Goal: Transaction & Acquisition: Purchase product/service

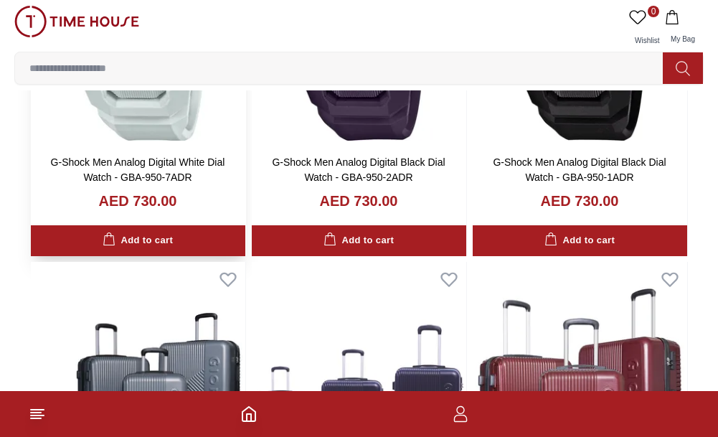
scroll to position [287, 0]
click at [612, 69] on input at bounding box center [344, 68] width 659 height 29
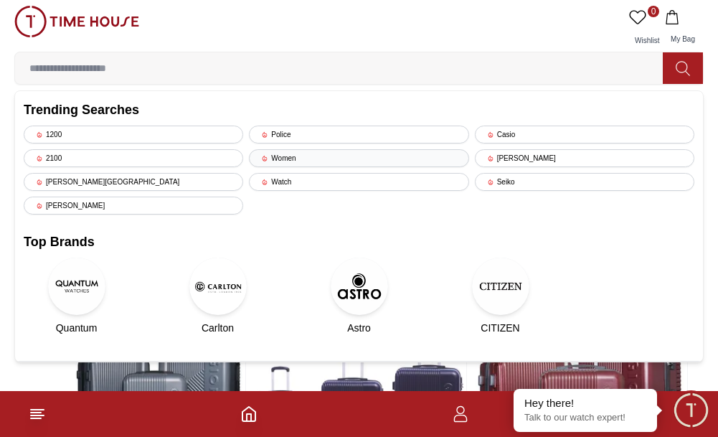
click at [321, 156] on div "Women" at bounding box center [359, 158] width 220 height 18
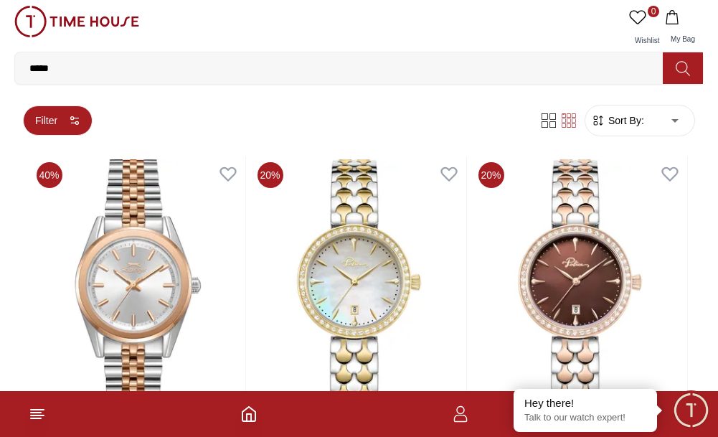
click at [55, 116] on button "Filter" at bounding box center [58, 120] width 70 height 30
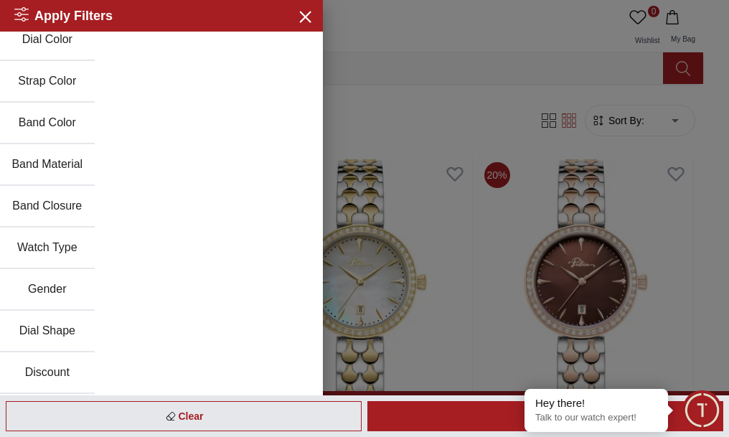
click at [31, 292] on button "Gender" at bounding box center [47, 290] width 95 height 42
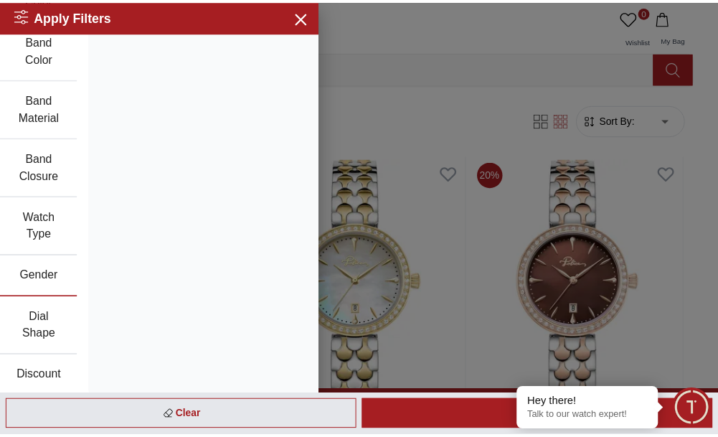
scroll to position [576, 0]
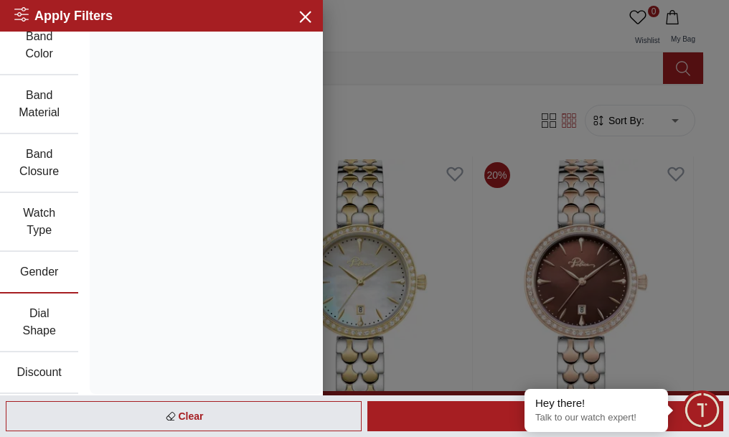
click at [32, 367] on button "Discount" at bounding box center [39, 373] width 78 height 42
click at [296, 22] on icon "button" at bounding box center [305, 16] width 18 height 18
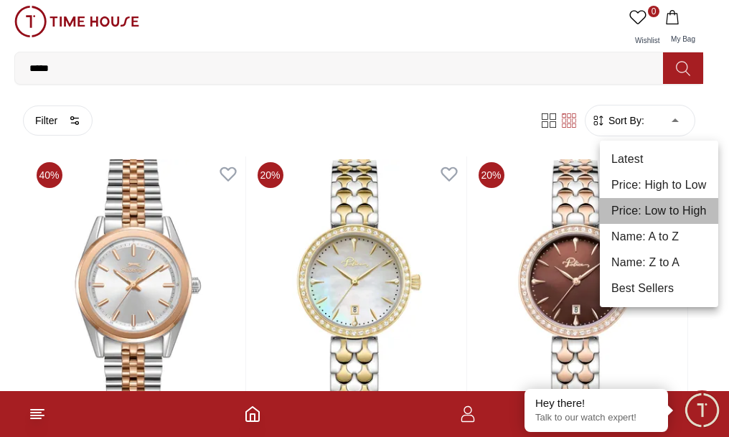
click at [667, 207] on li "Price: Low to High" at bounding box center [659, 211] width 118 height 26
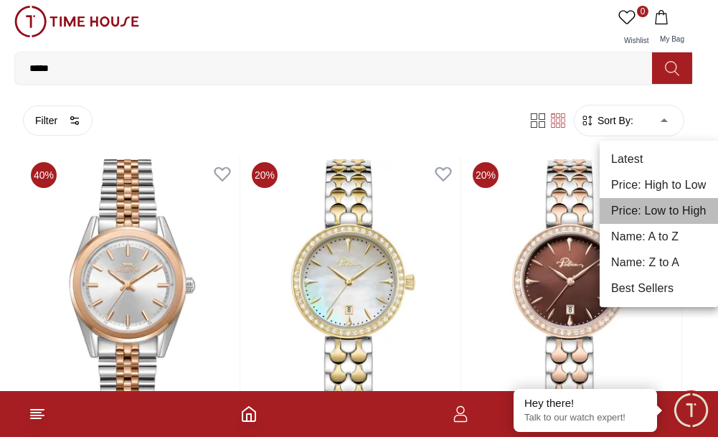
type input "*"
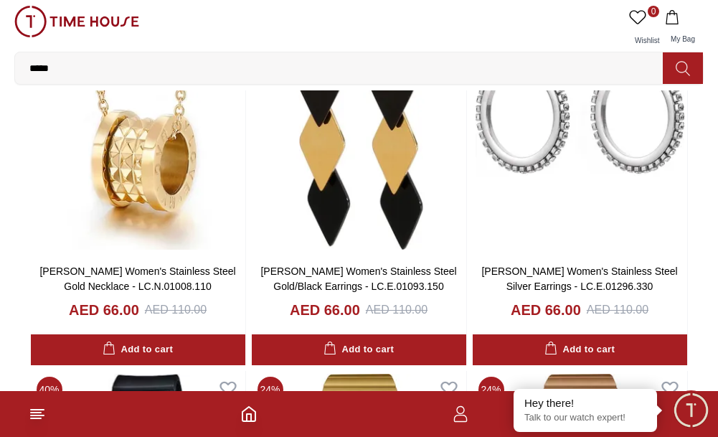
scroll to position [1363, 0]
